Goal: Communication & Community: Participate in discussion

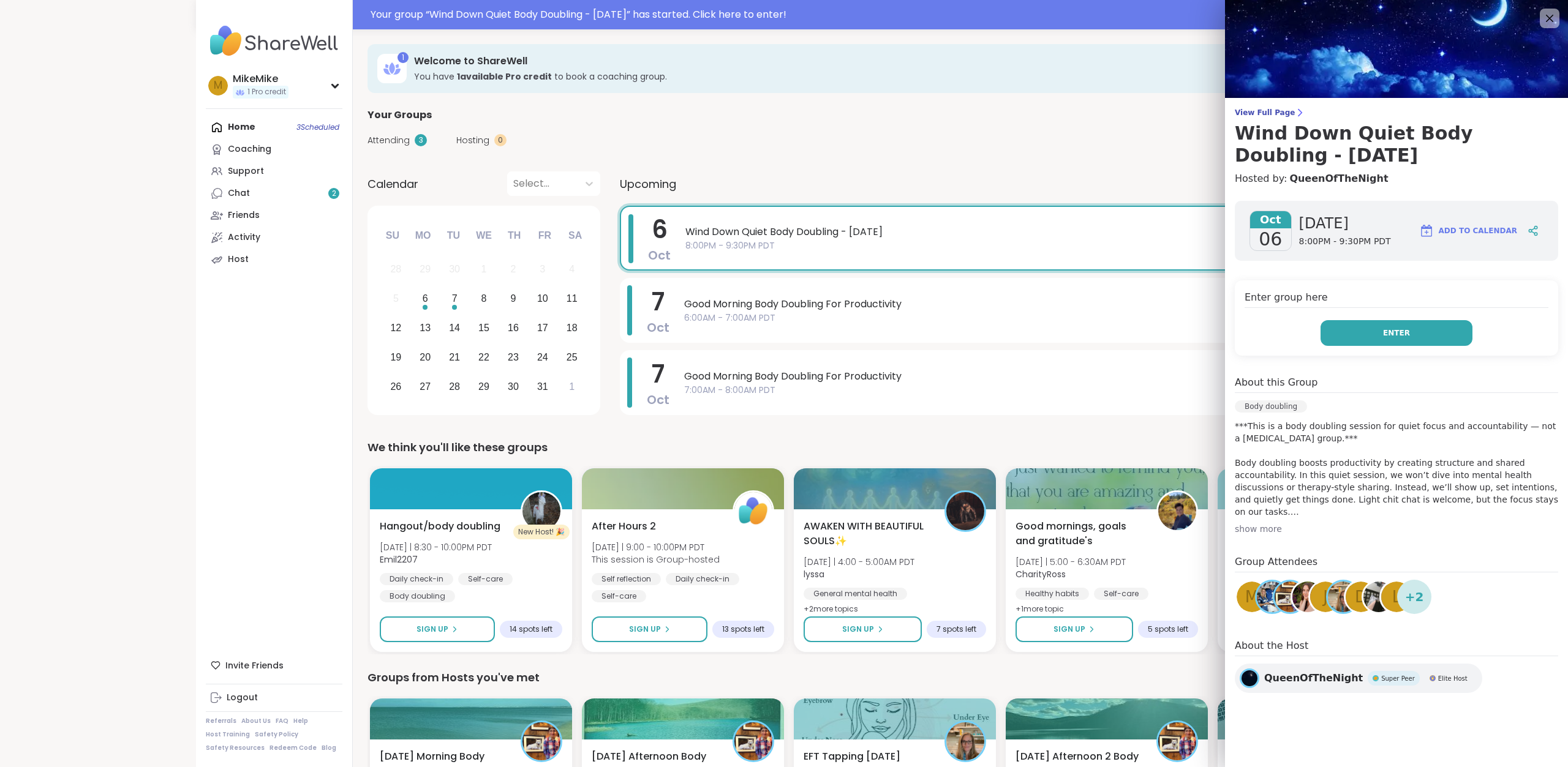
click at [1387, 332] on span "Enter" at bounding box center [1397, 333] width 27 height 11
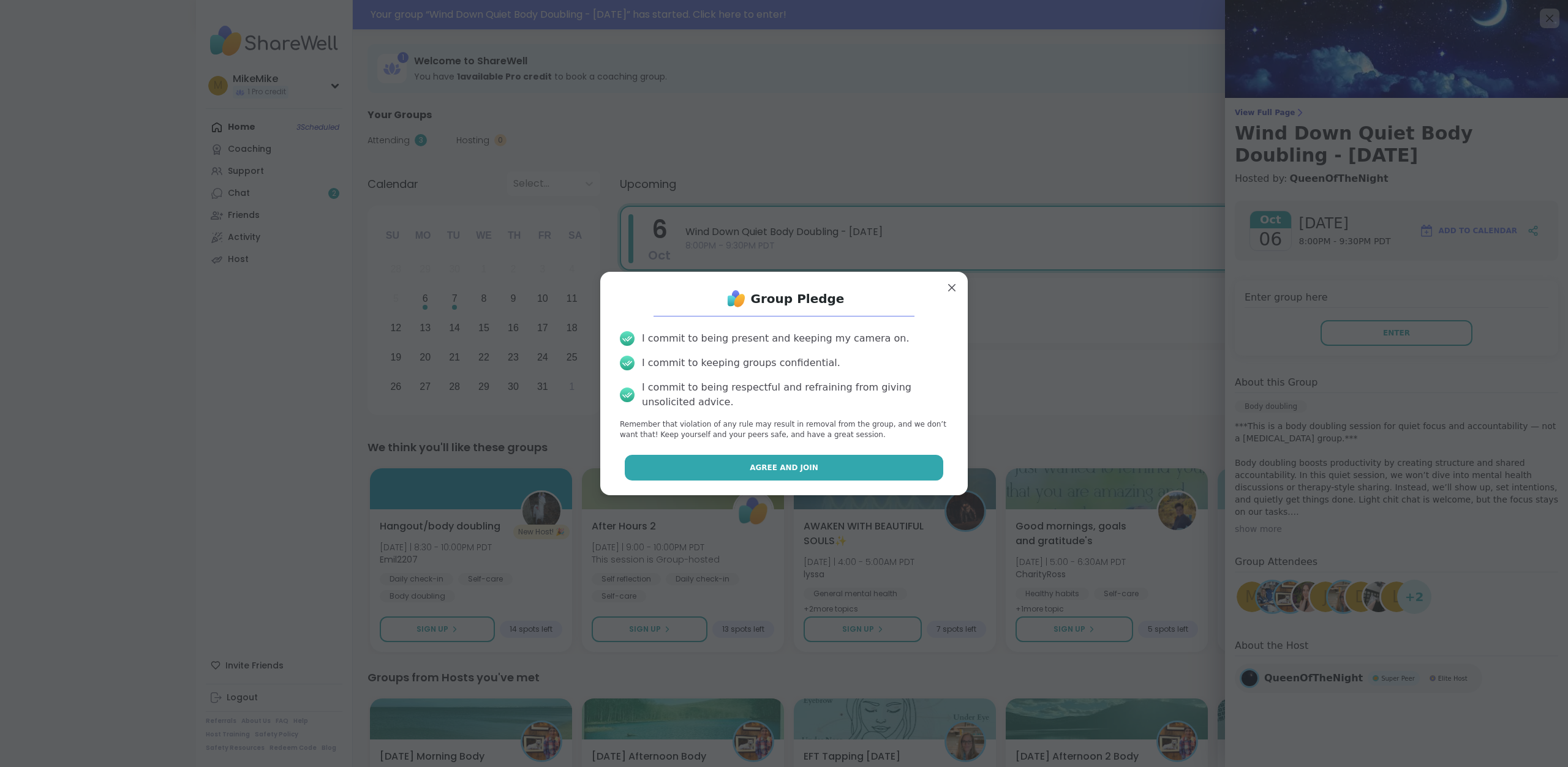
click at [891, 466] on button "Agree and Join" at bounding box center [784, 468] width 319 height 26
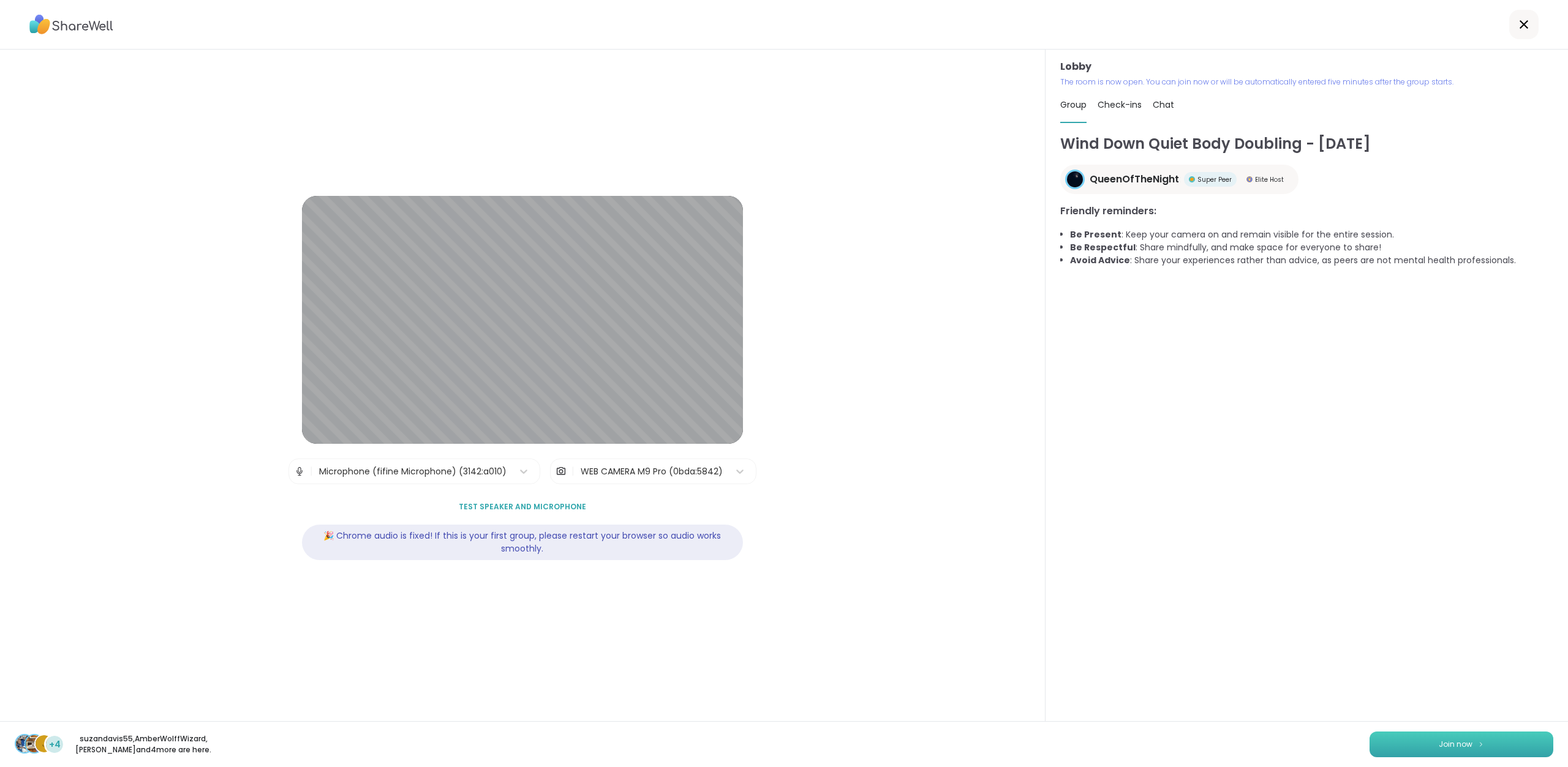
click at [1461, 748] on span "Join now" at bounding box center [1456, 745] width 33 height 11
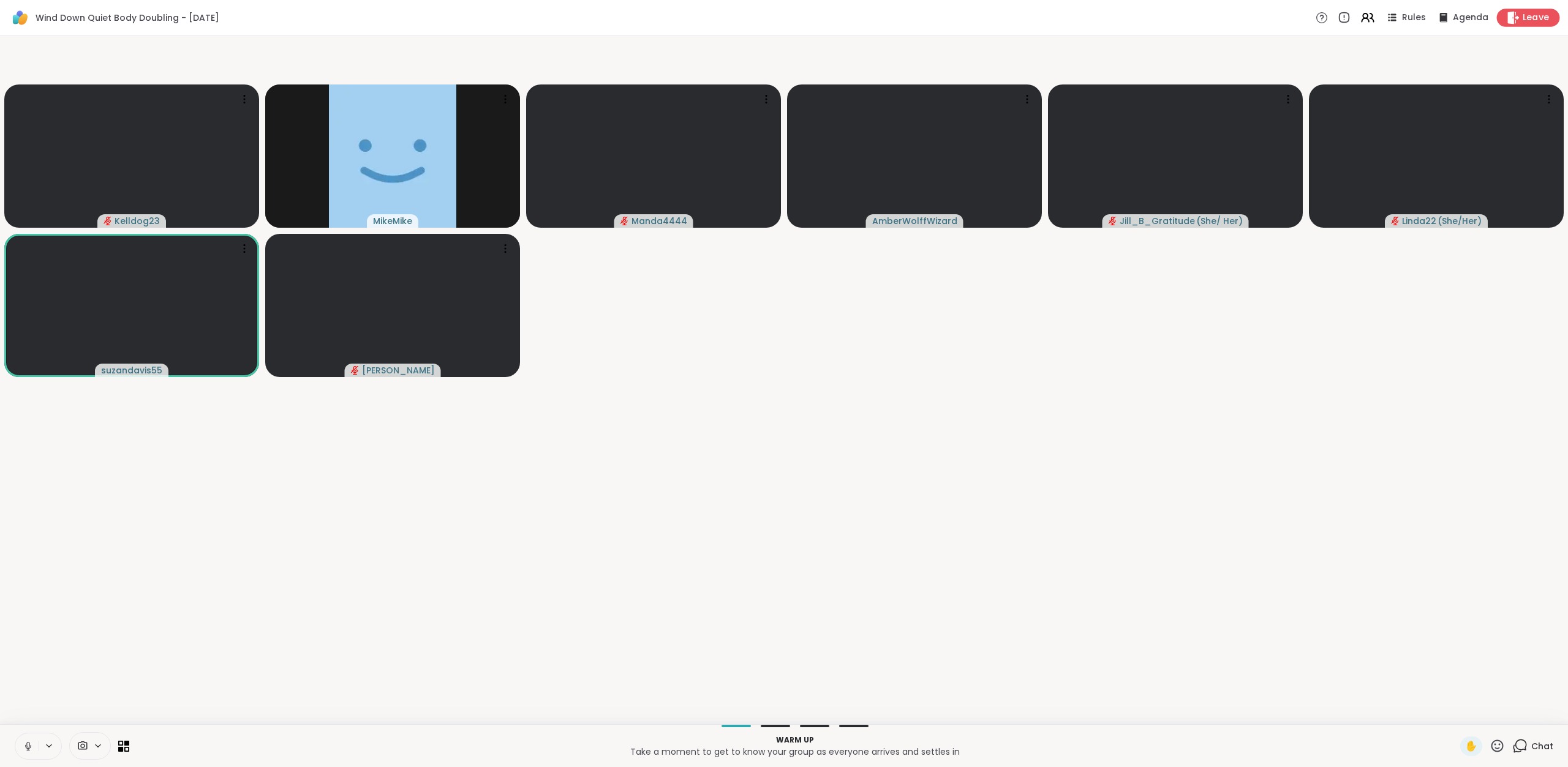
click at [1523, 14] on span "Leave" at bounding box center [1536, 19] width 27 height 13
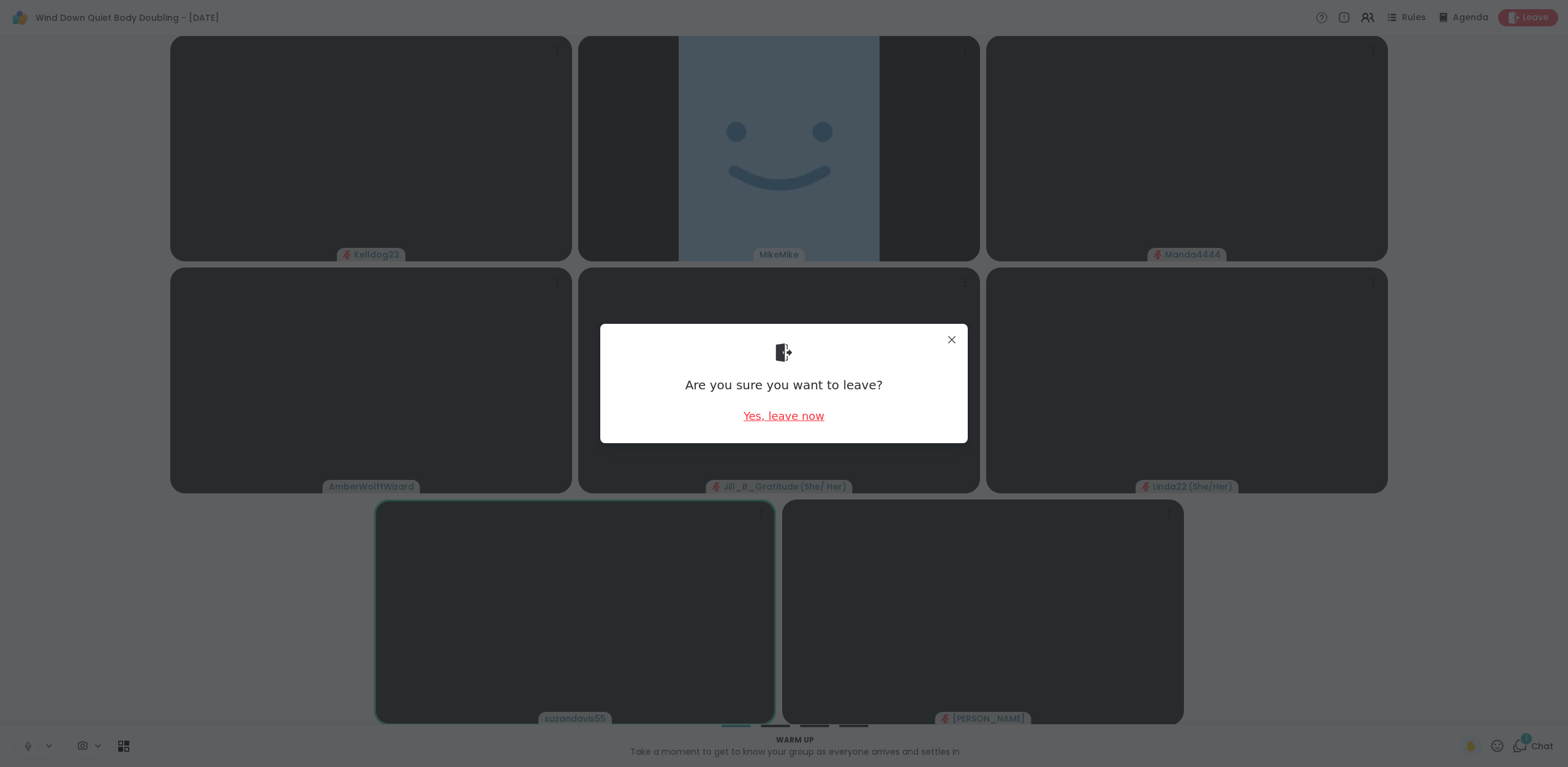
click at [750, 420] on div "Yes, leave now" at bounding box center [784, 416] width 81 height 16
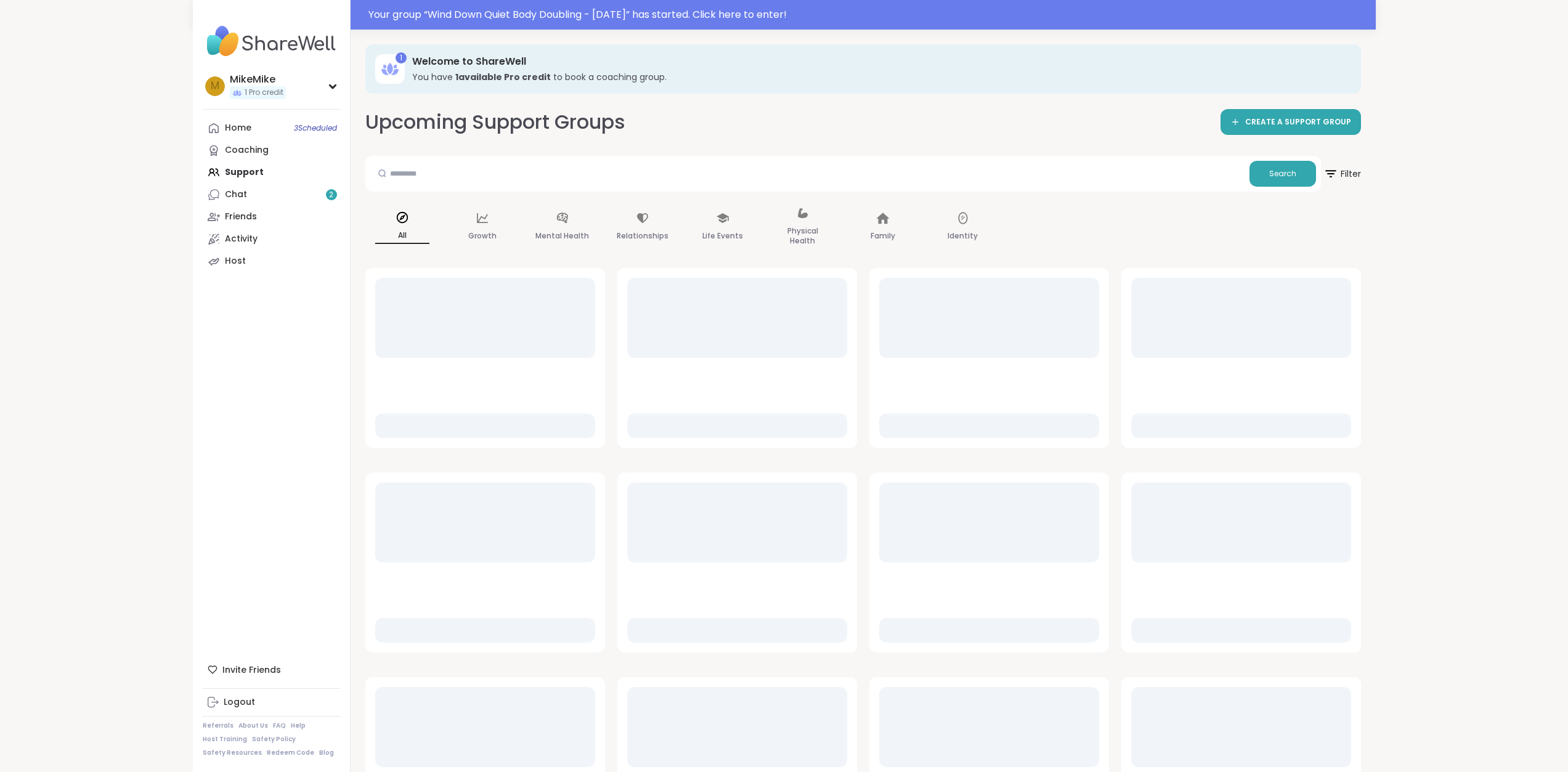
click at [68, 281] on div "Your group “ Wind Down Quiet Body Doubling - [DATE] ” has started. Click here t…" at bounding box center [784, 434] width 1568 height 870
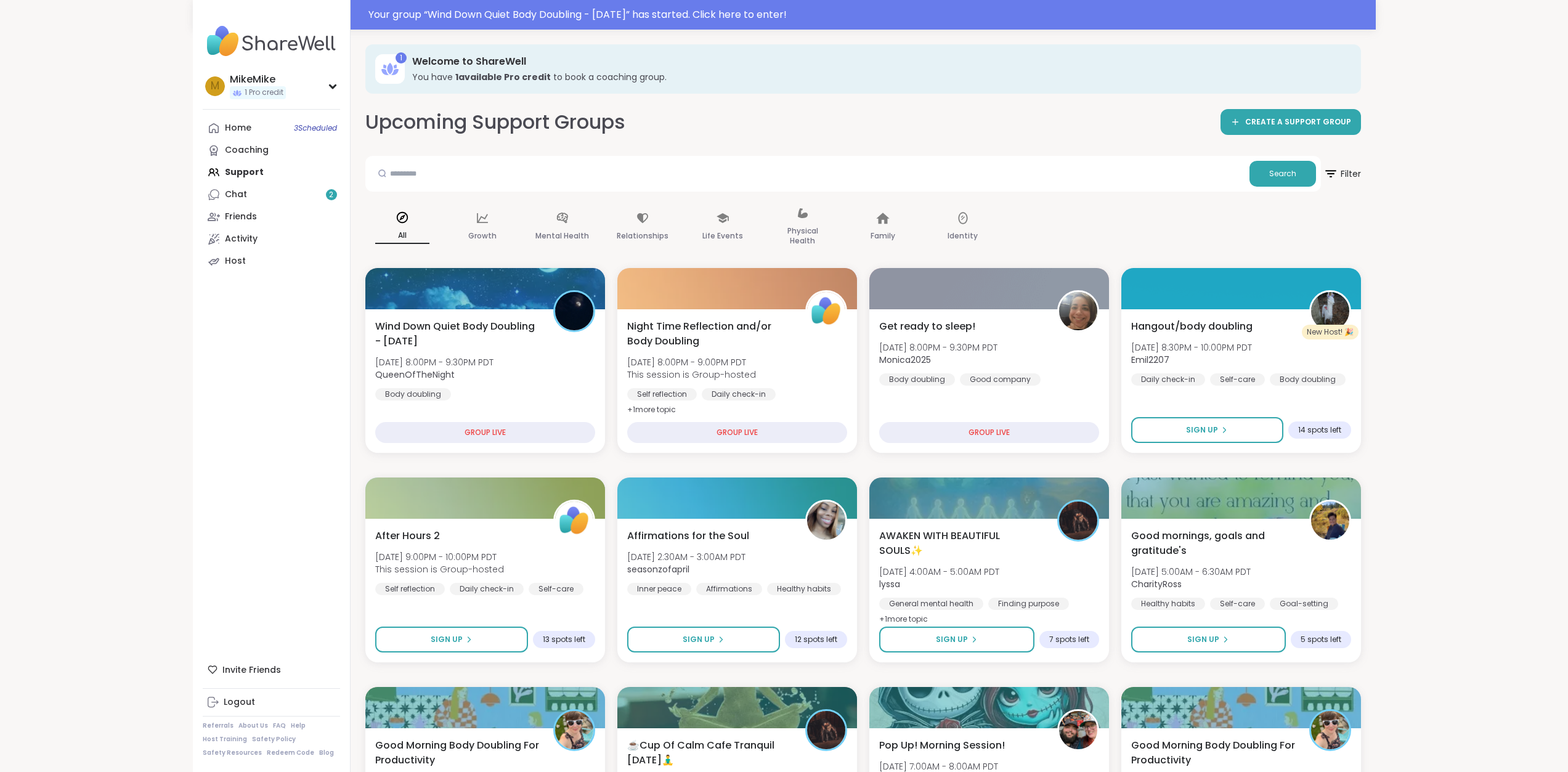
drag, startPoint x: 1495, startPoint y: 170, endPoint x: 1499, endPoint y: 40, distance: 130.1
